Goal: Find specific page/section: Find specific page/section

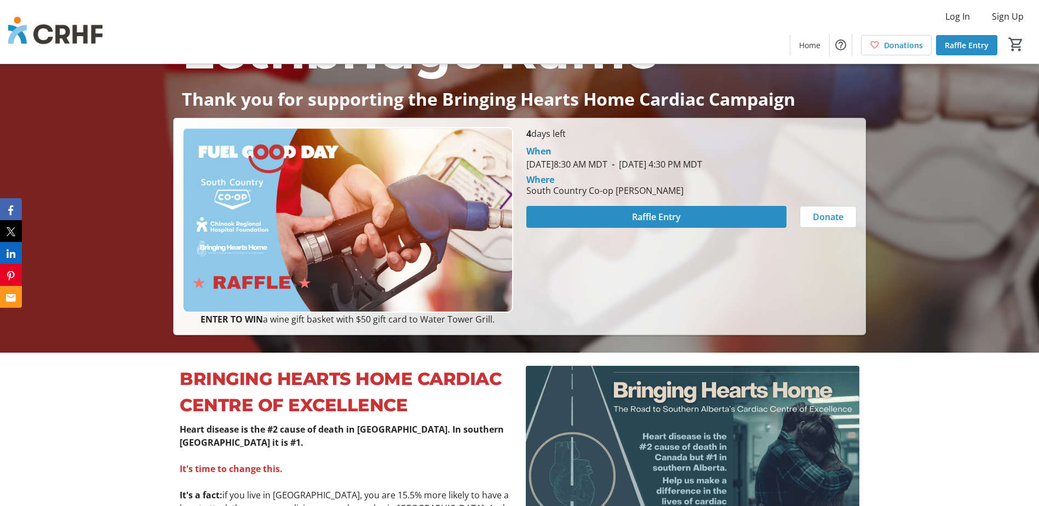
scroll to position [164, 0]
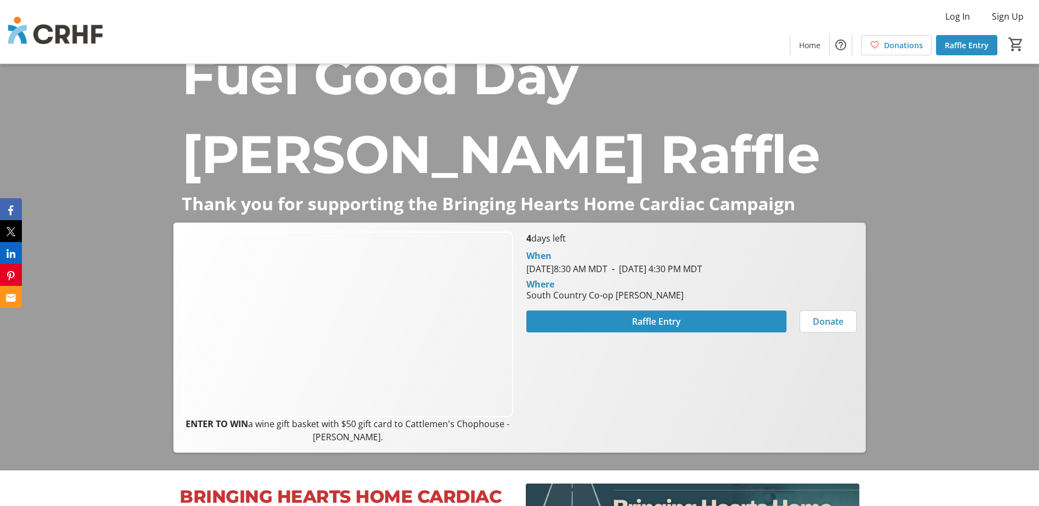
scroll to position [55, 0]
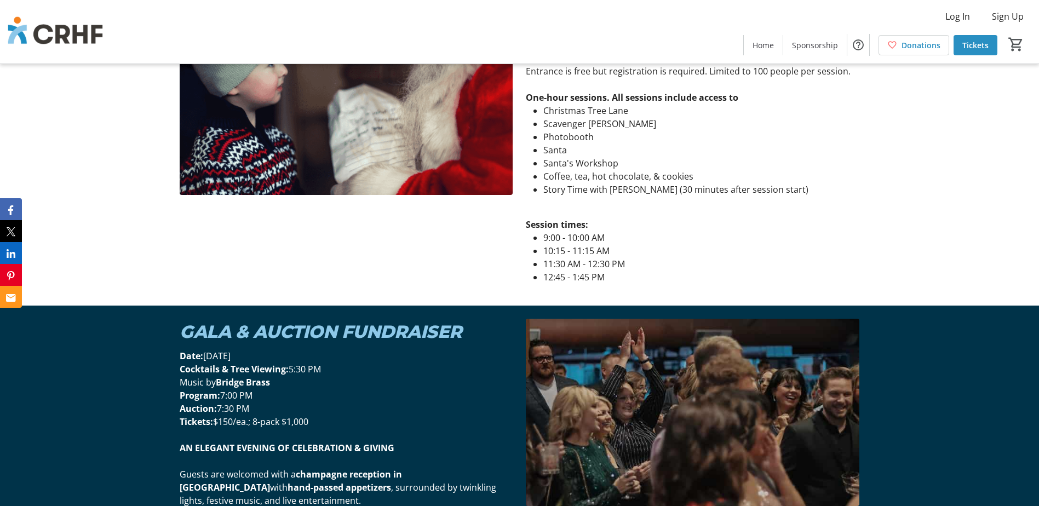
scroll to position [2080, 0]
